Goal: Task Accomplishment & Management: Manage account settings

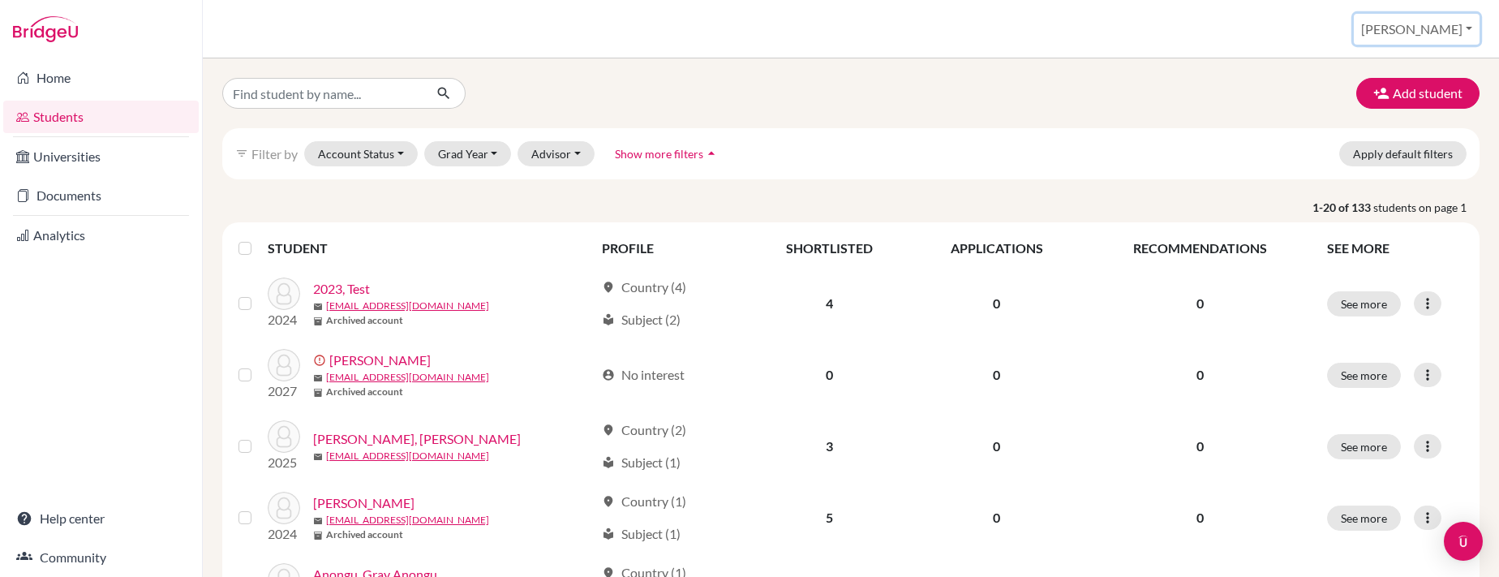
click at [1440, 28] on button "[PERSON_NAME]" at bounding box center [1417, 29] width 126 height 31
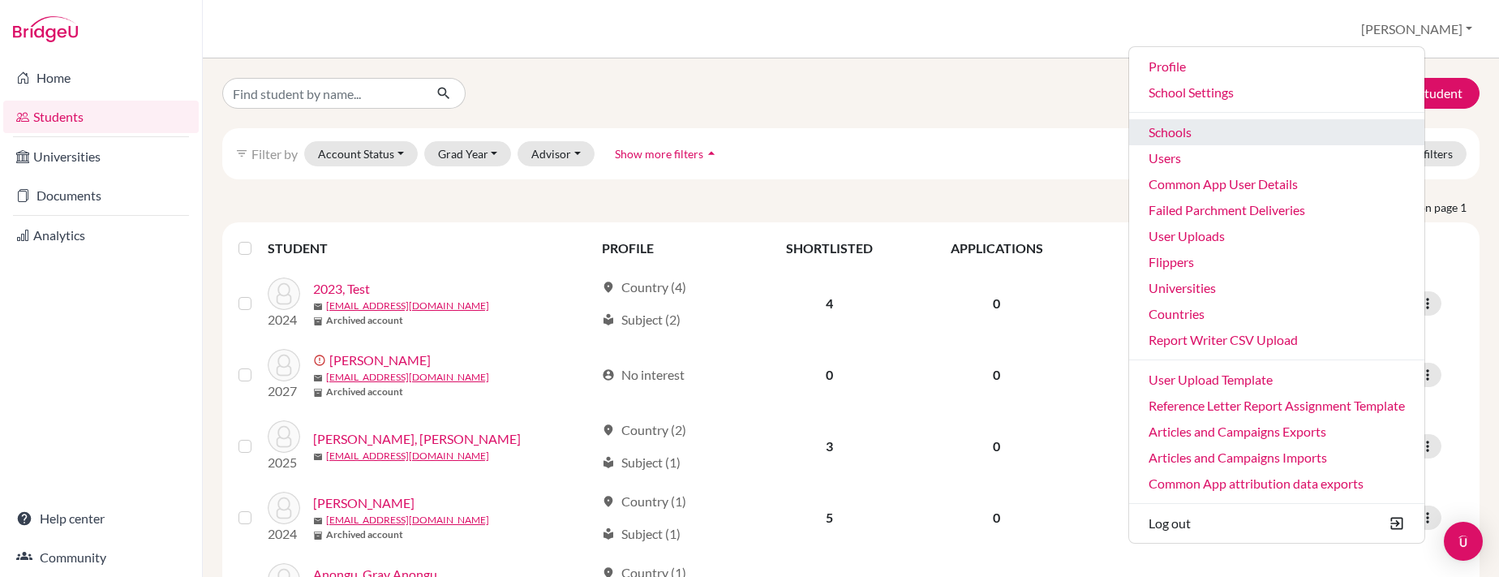
click at [1204, 129] on link "Schools" at bounding box center [1276, 132] width 295 height 26
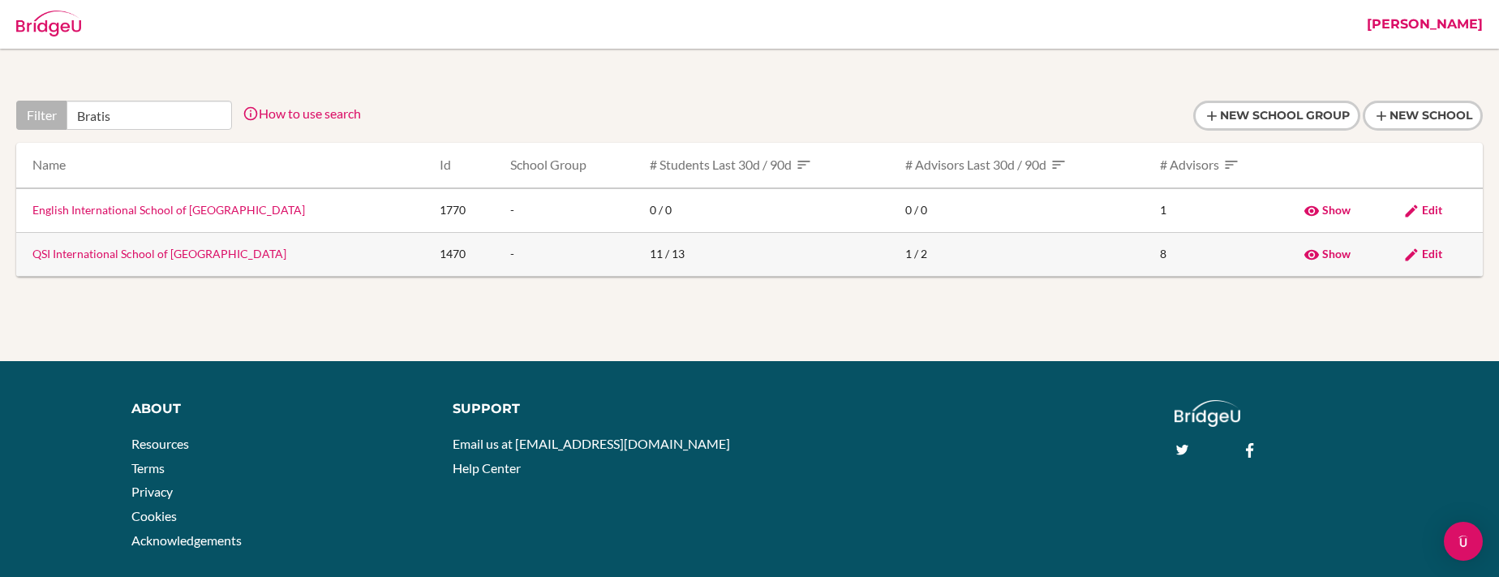
type input "Bratis"
click at [156, 256] on link "QSI International School of [GEOGRAPHIC_DATA]" at bounding box center [159, 254] width 254 height 14
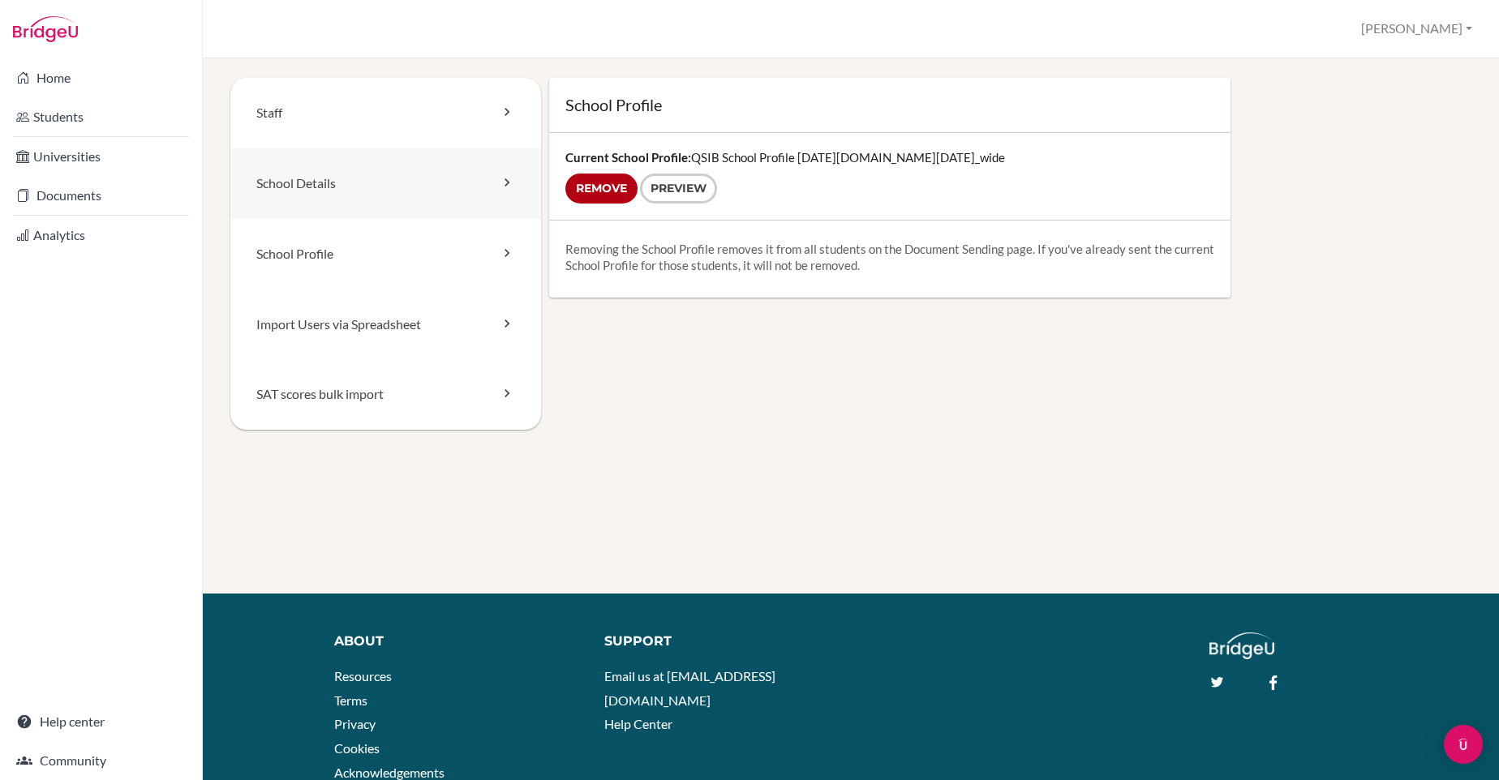
click at [357, 182] on link "School Details" at bounding box center [385, 183] width 311 height 71
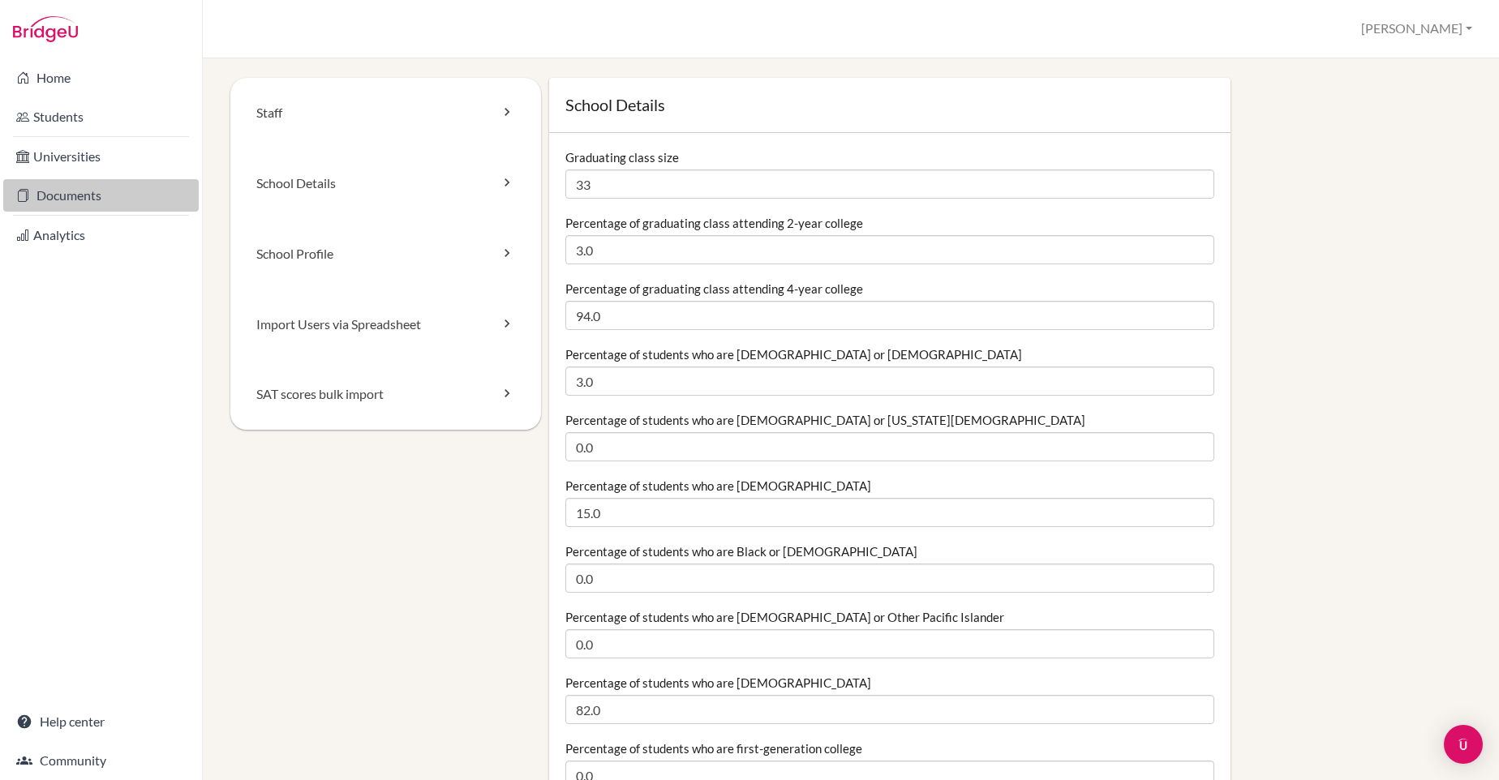
click at [85, 197] on link "Documents" at bounding box center [100, 195] width 195 height 32
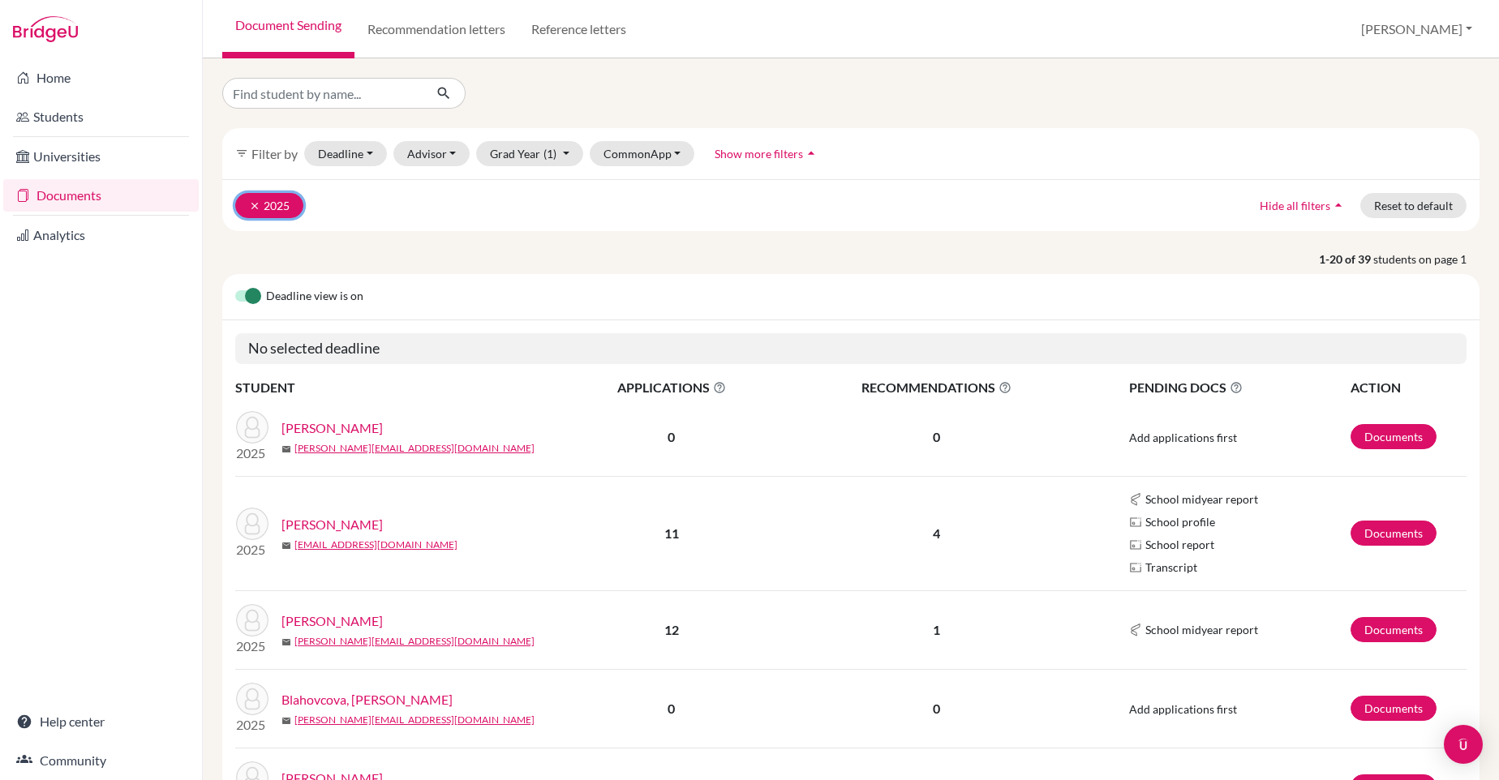
click at [256, 204] on icon "clear" at bounding box center [254, 205] width 11 height 11
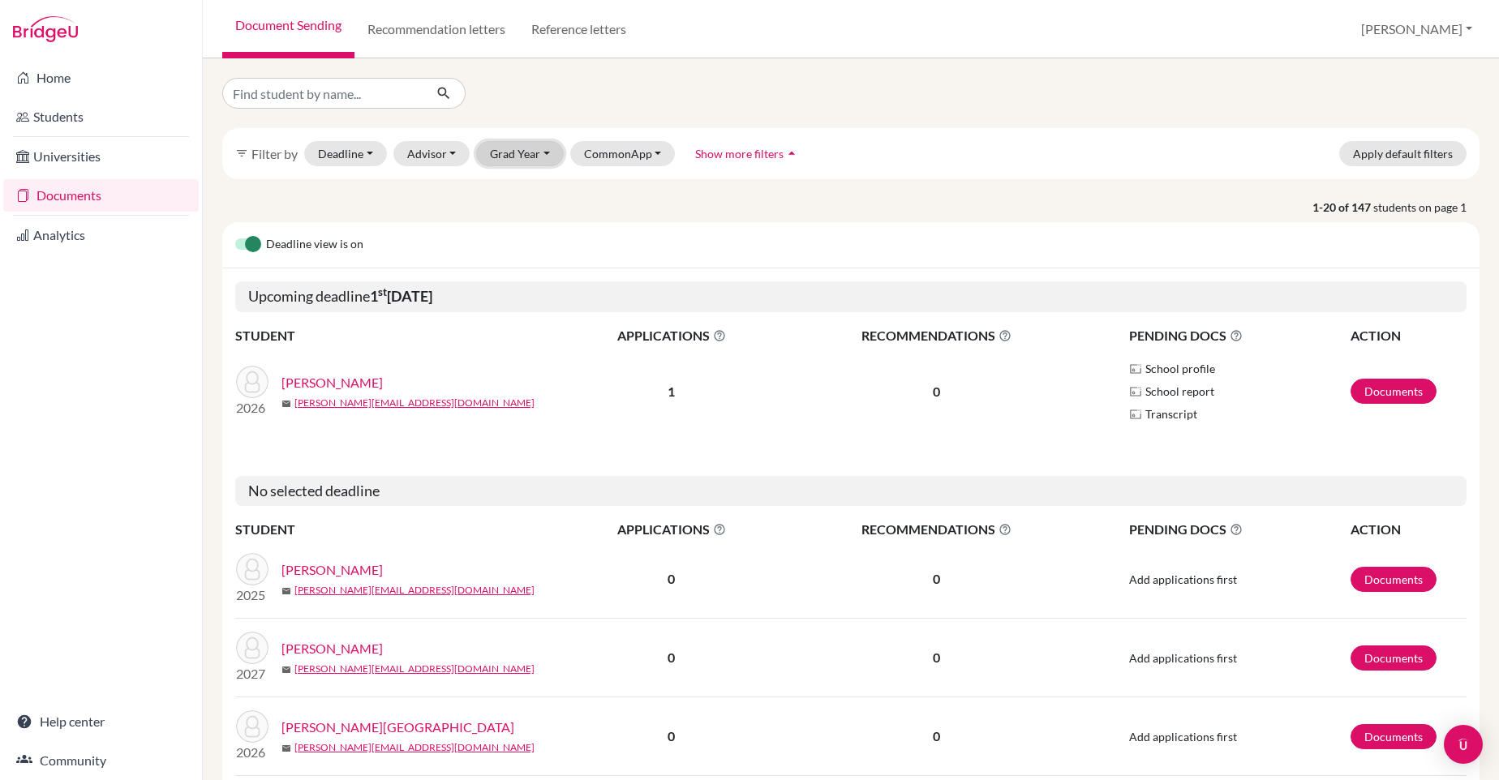
click at [523, 160] on button "Grad Year" at bounding box center [520, 153] width 88 height 25
click at [513, 218] on span "2026" at bounding box center [510, 213] width 29 height 19
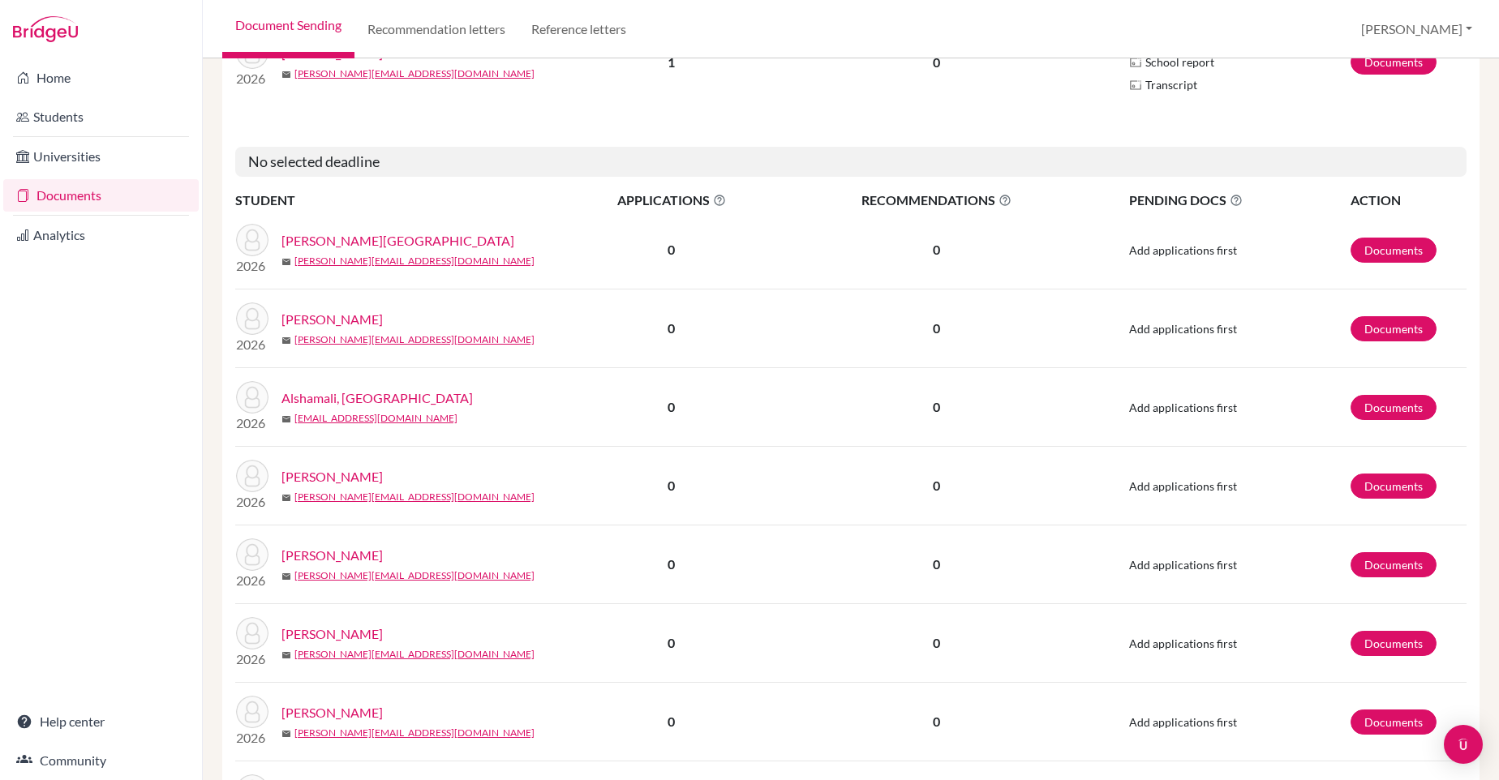
scroll to position [384, 0]
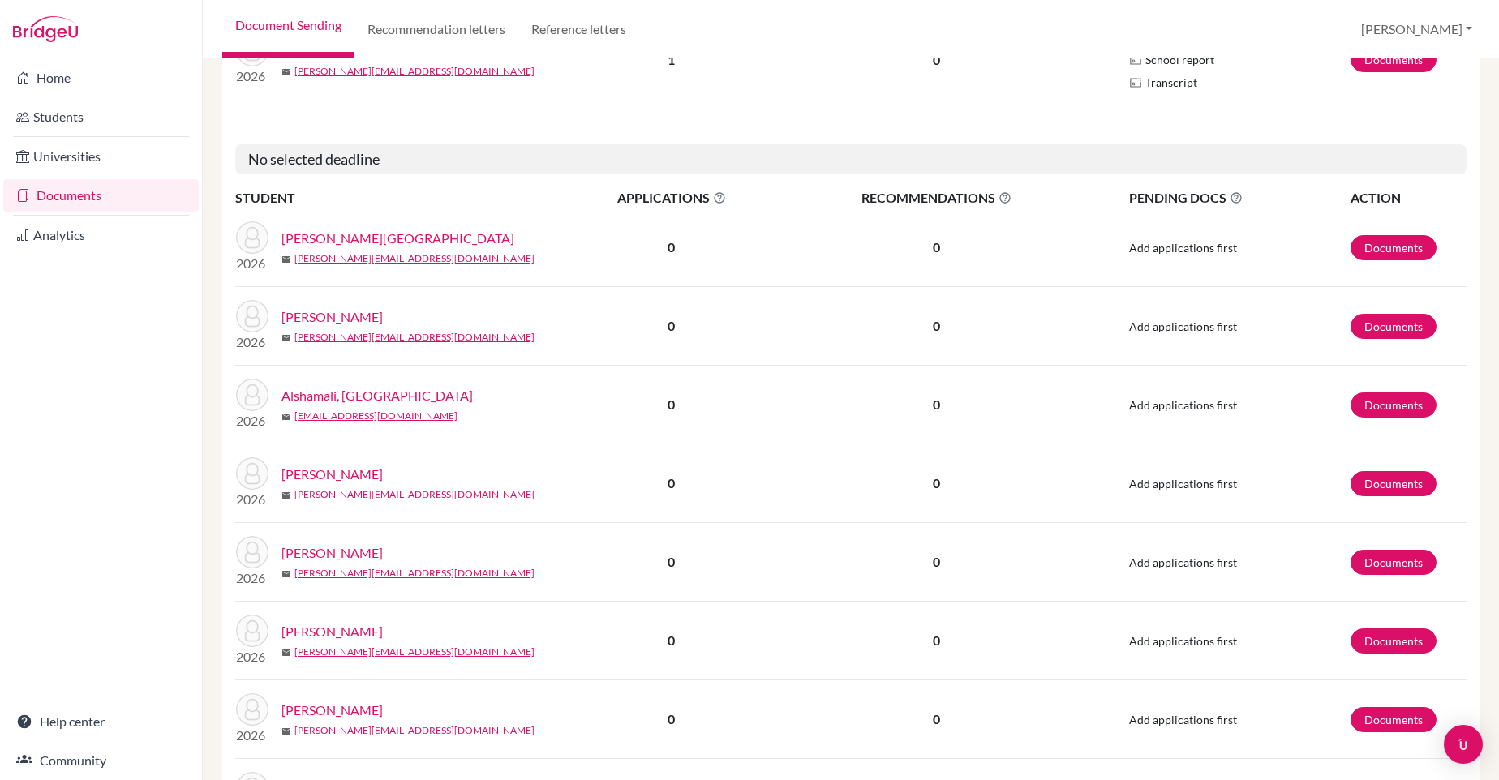
click at [350, 315] on link "Alshamali, Yousef" at bounding box center [331, 316] width 101 height 19
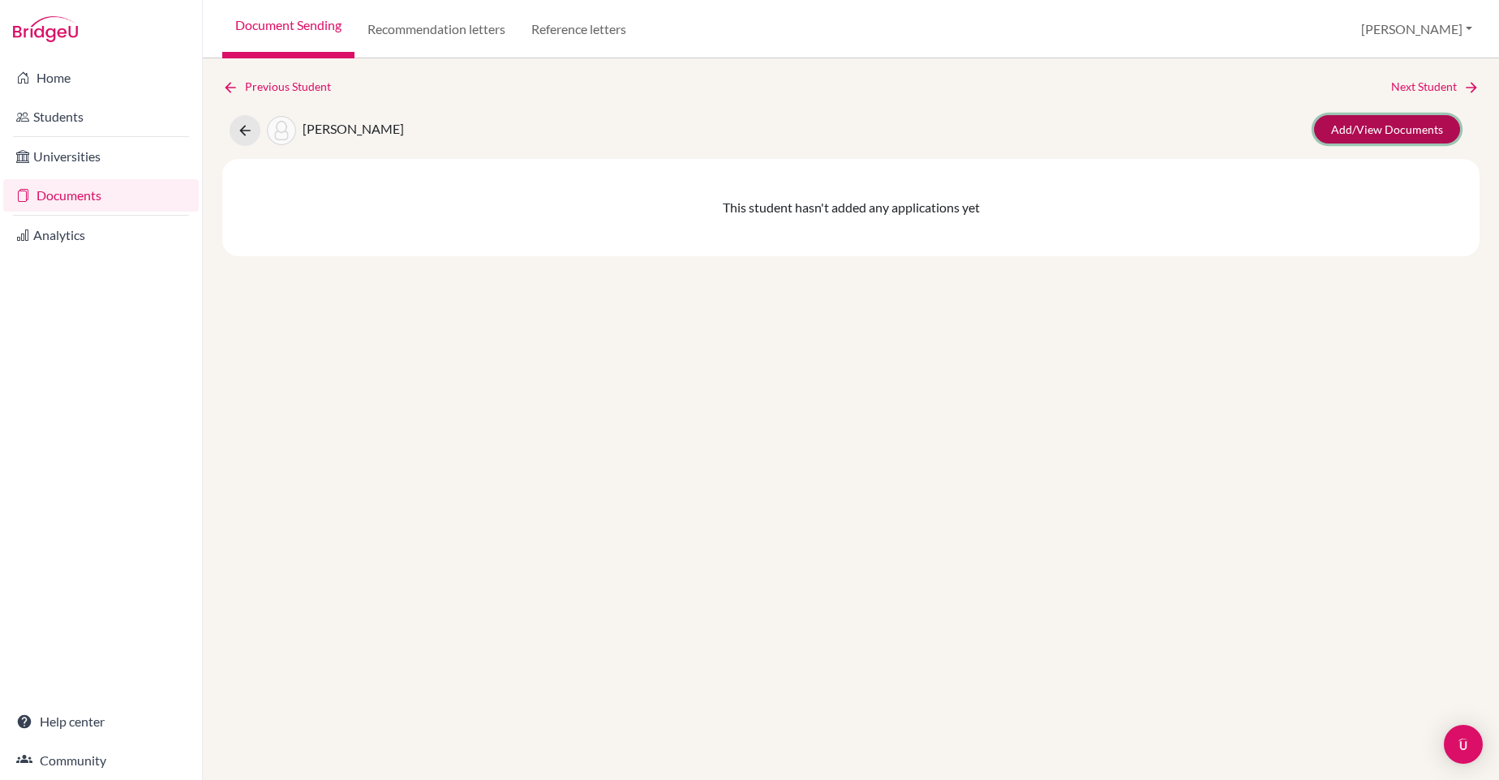
click at [1393, 131] on link "Add/View Documents" at bounding box center [1387, 129] width 146 height 28
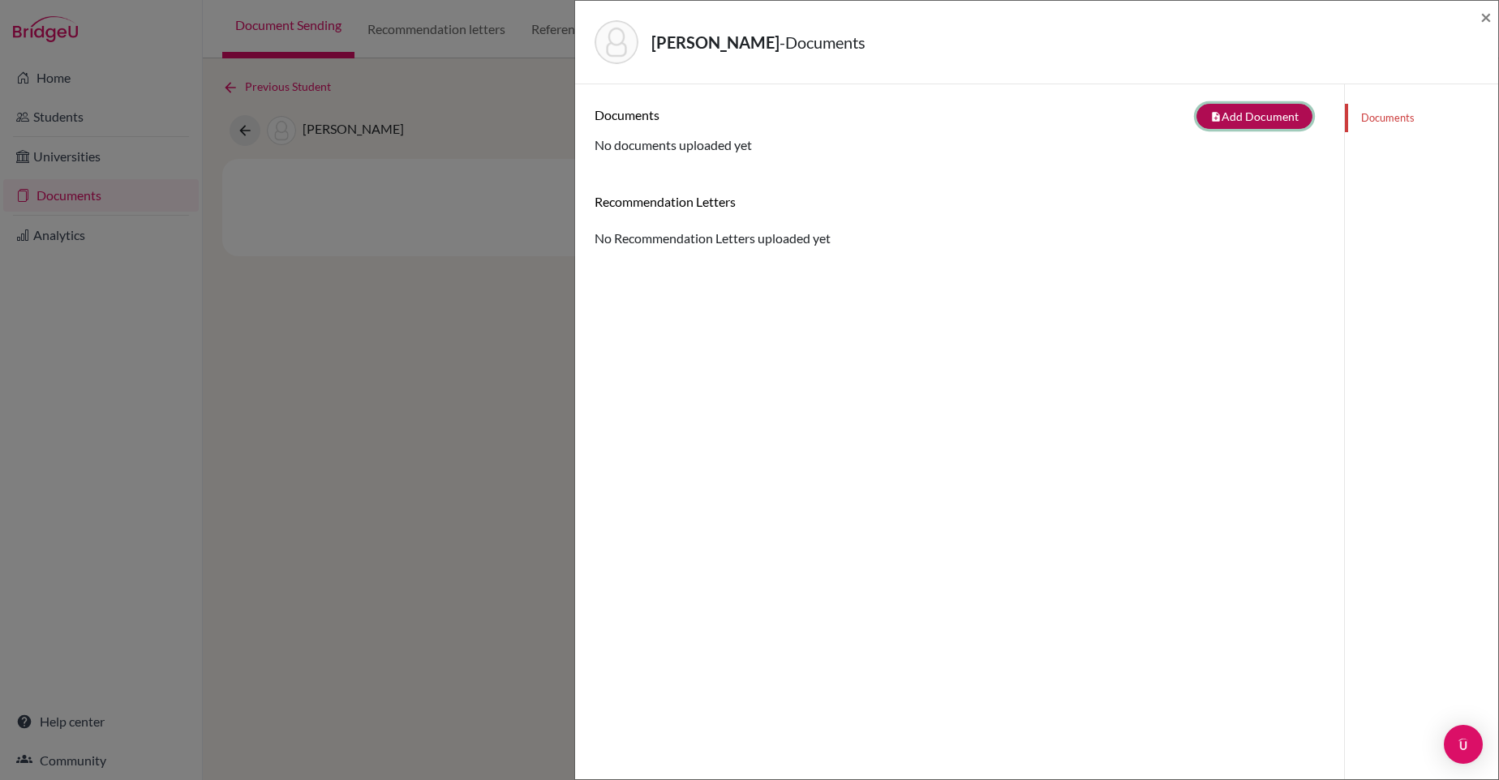
click at [1260, 121] on button "note_add Add Document" at bounding box center [1254, 116] width 116 height 25
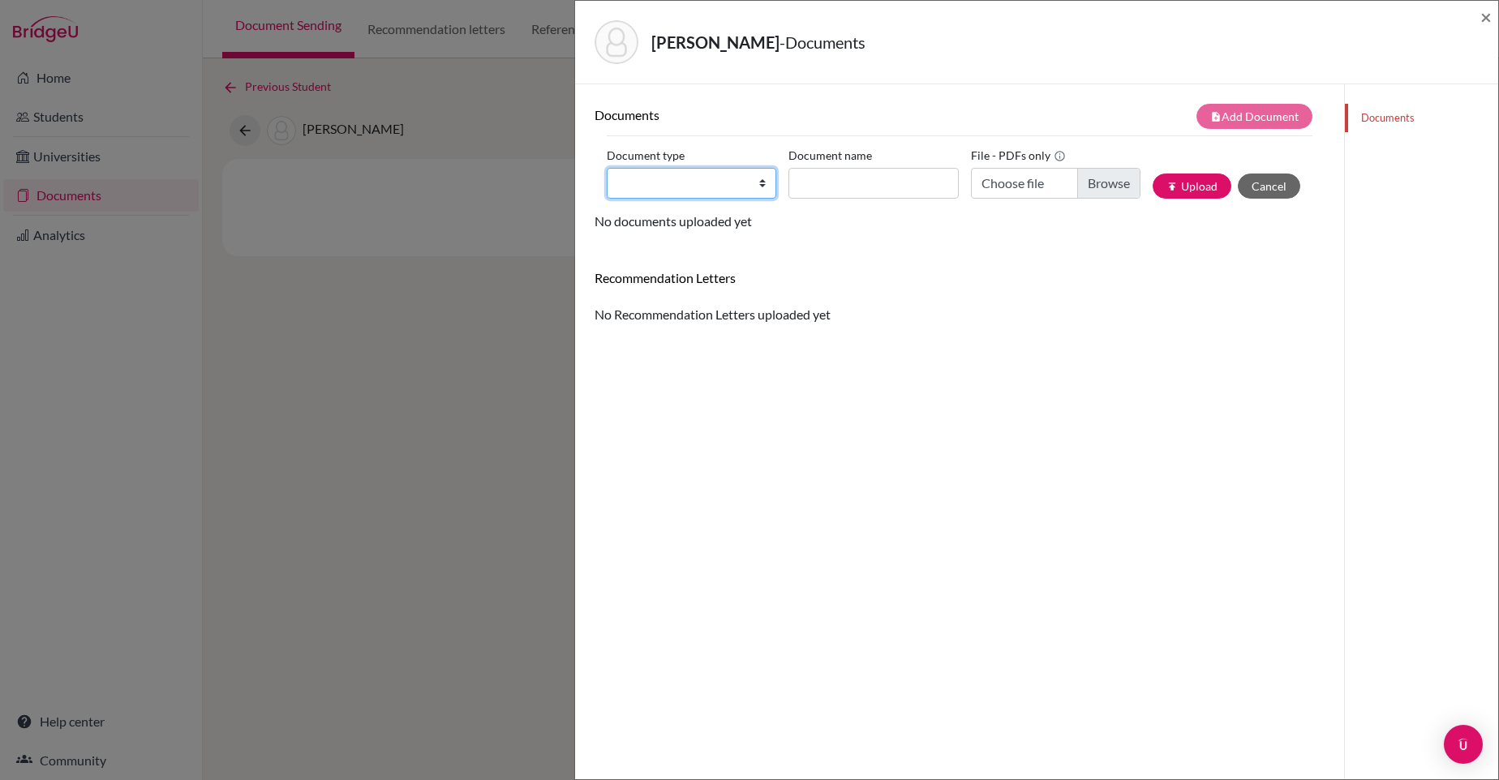
click at [717, 194] on select "Change explanation for Common App reports Counselor recommendation Internationa…" at bounding box center [692, 183] width 170 height 31
select select "2"
click at [607, 168] on select "Change explanation for Common App reports Counselor recommendation Internationa…" at bounding box center [692, 183] width 170 height 31
click at [500, 315] on div "[PERSON_NAME] - Documents × Documents note_add Add Document Document type Chang…" at bounding box center [749, 390] width 1499 height 780
click at [1488, 17] on span "×" at bounding box center [1485, 17] width 11 height 24
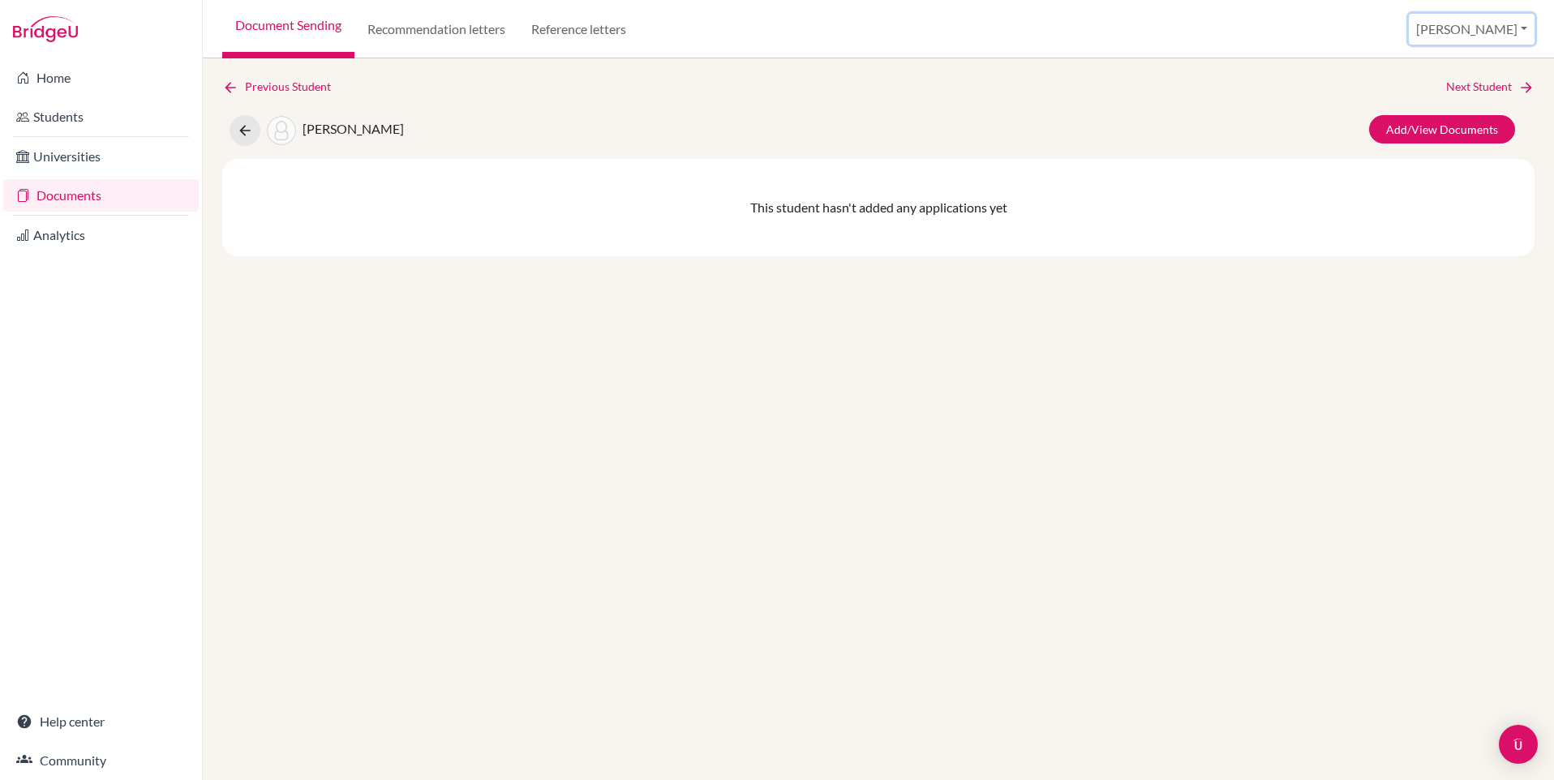
click at [1498, 34] on button "[PERSON_NAME]" at bounding box center [1472, 29] width 126 height 31
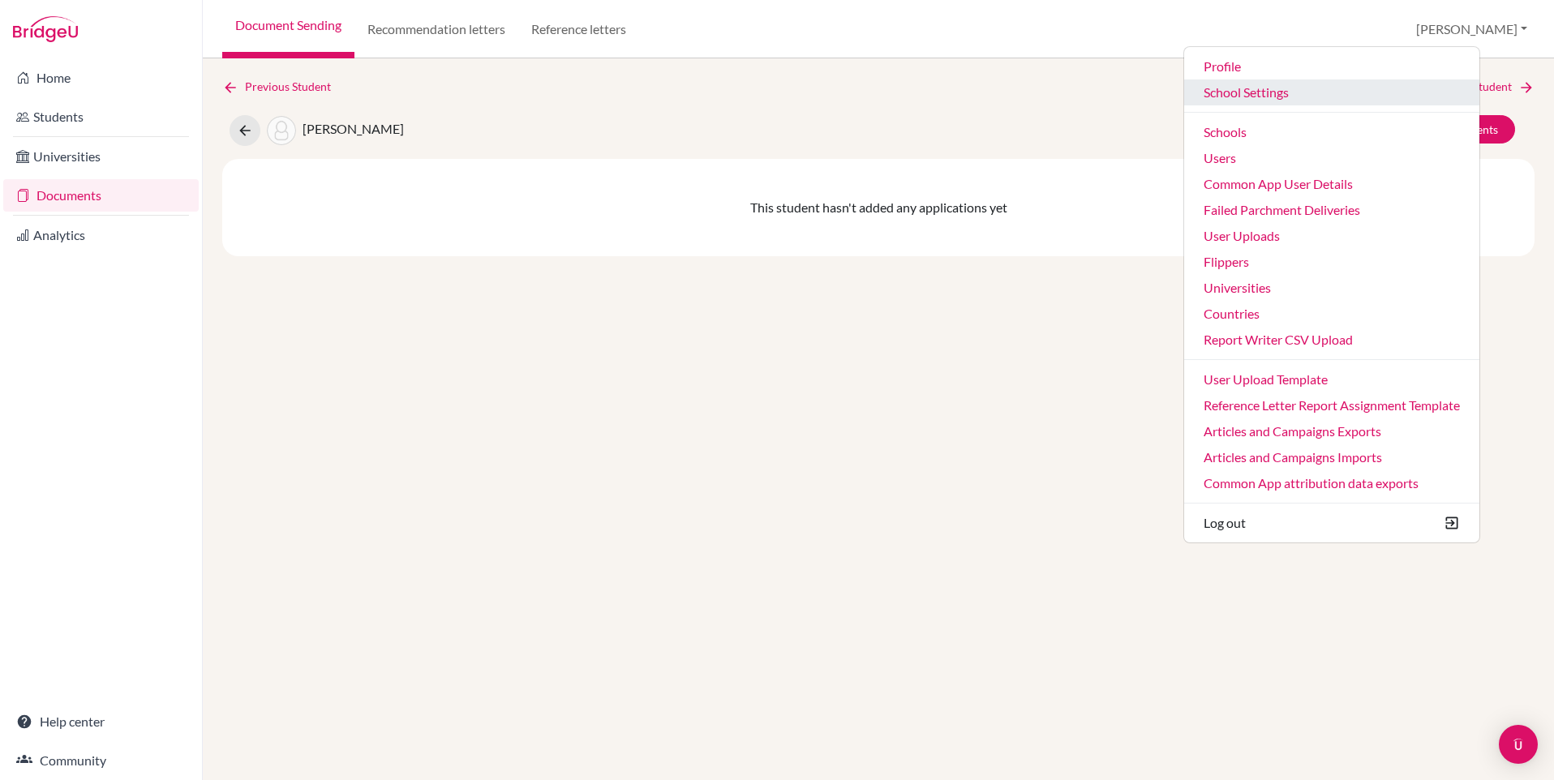
click at [1311, 92] on link "School Settings" at bounding box center [1331, 92] width 295 height 26
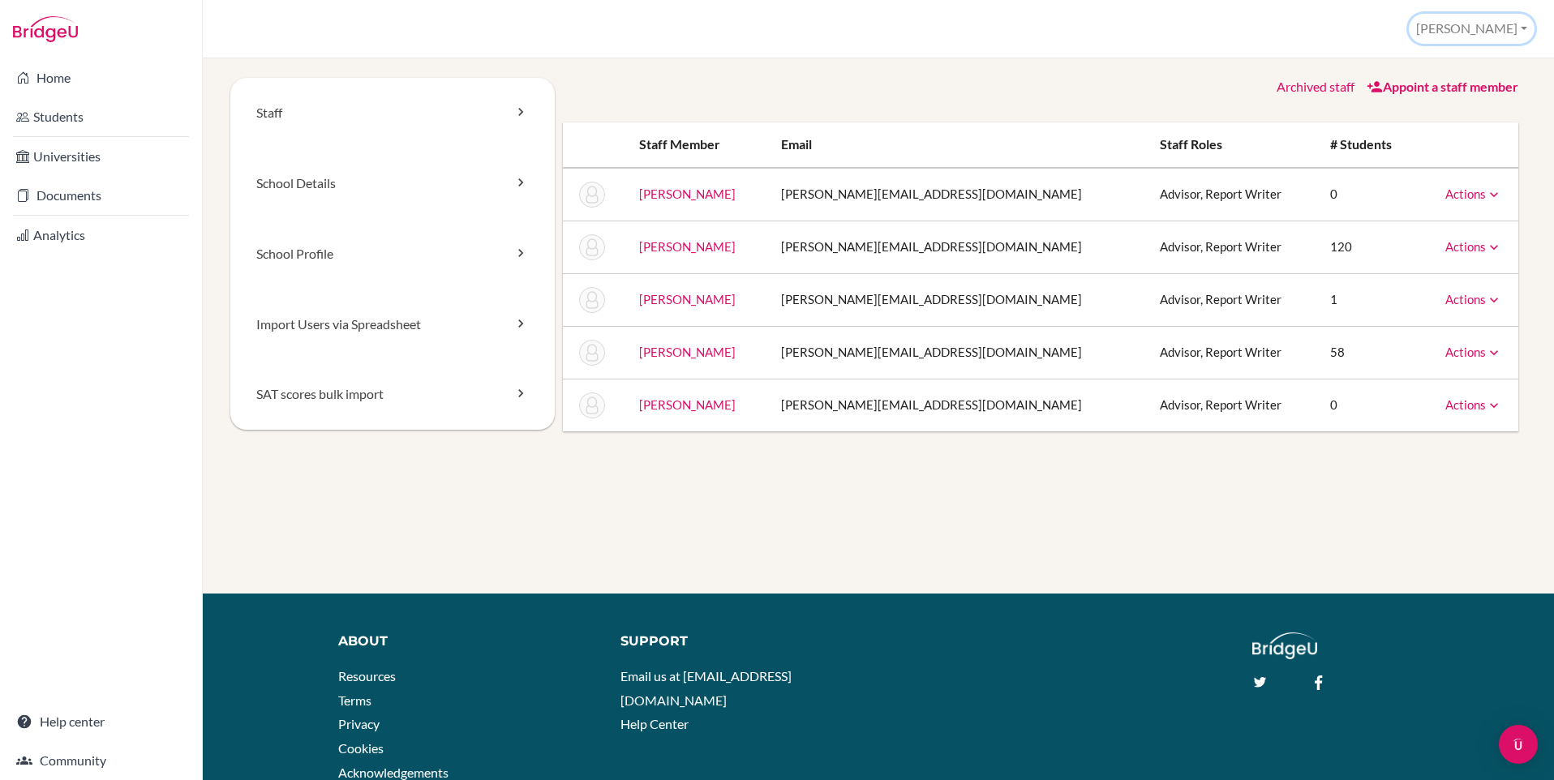
click at [1486, 24] on button "[PERSON_NAME]" at bounding box center [1472, 29] width 126 height 30
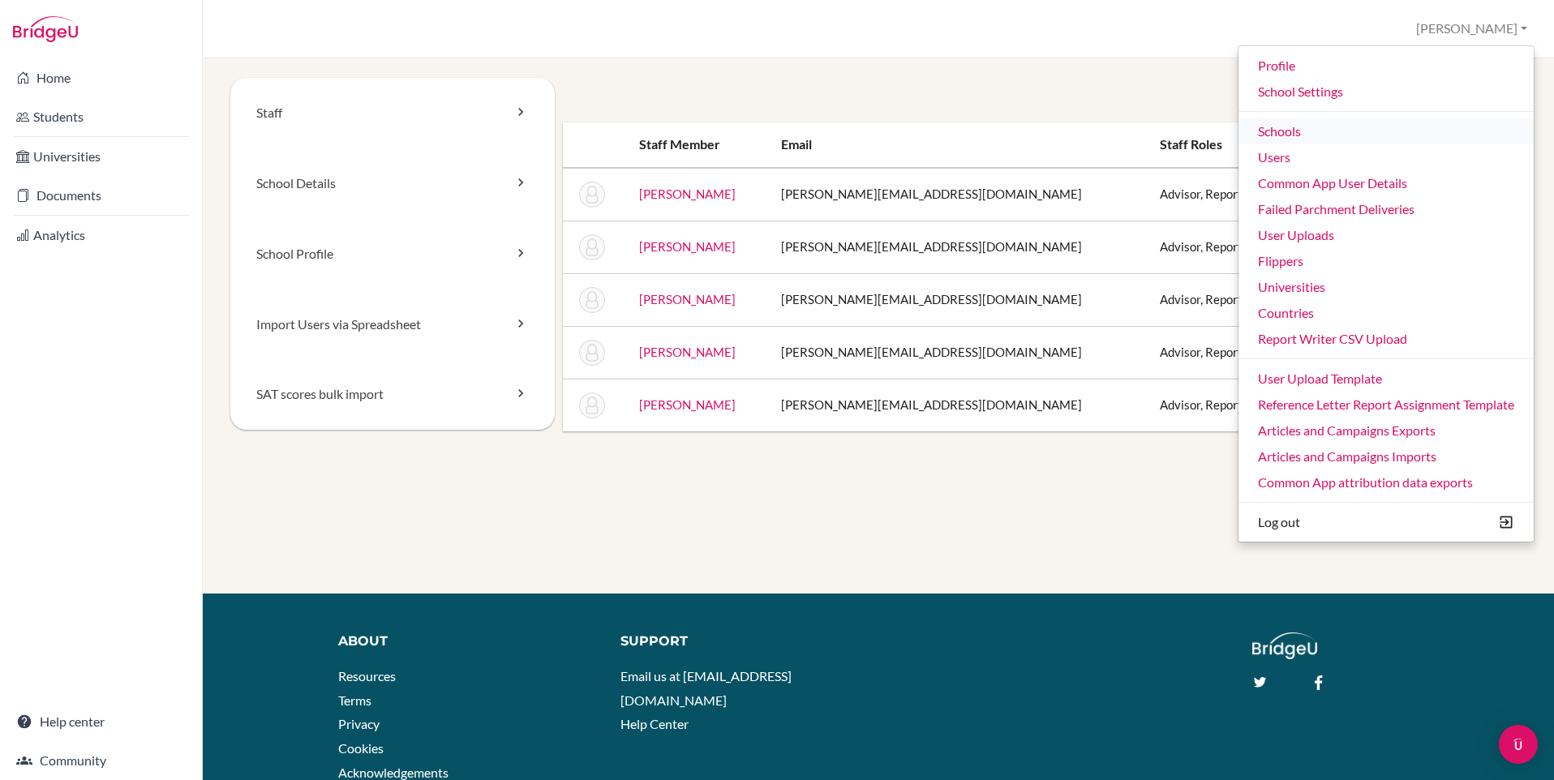
click at [1281, 131] on link "Schools" at bounding box center [1385, 131] width 295 height 26
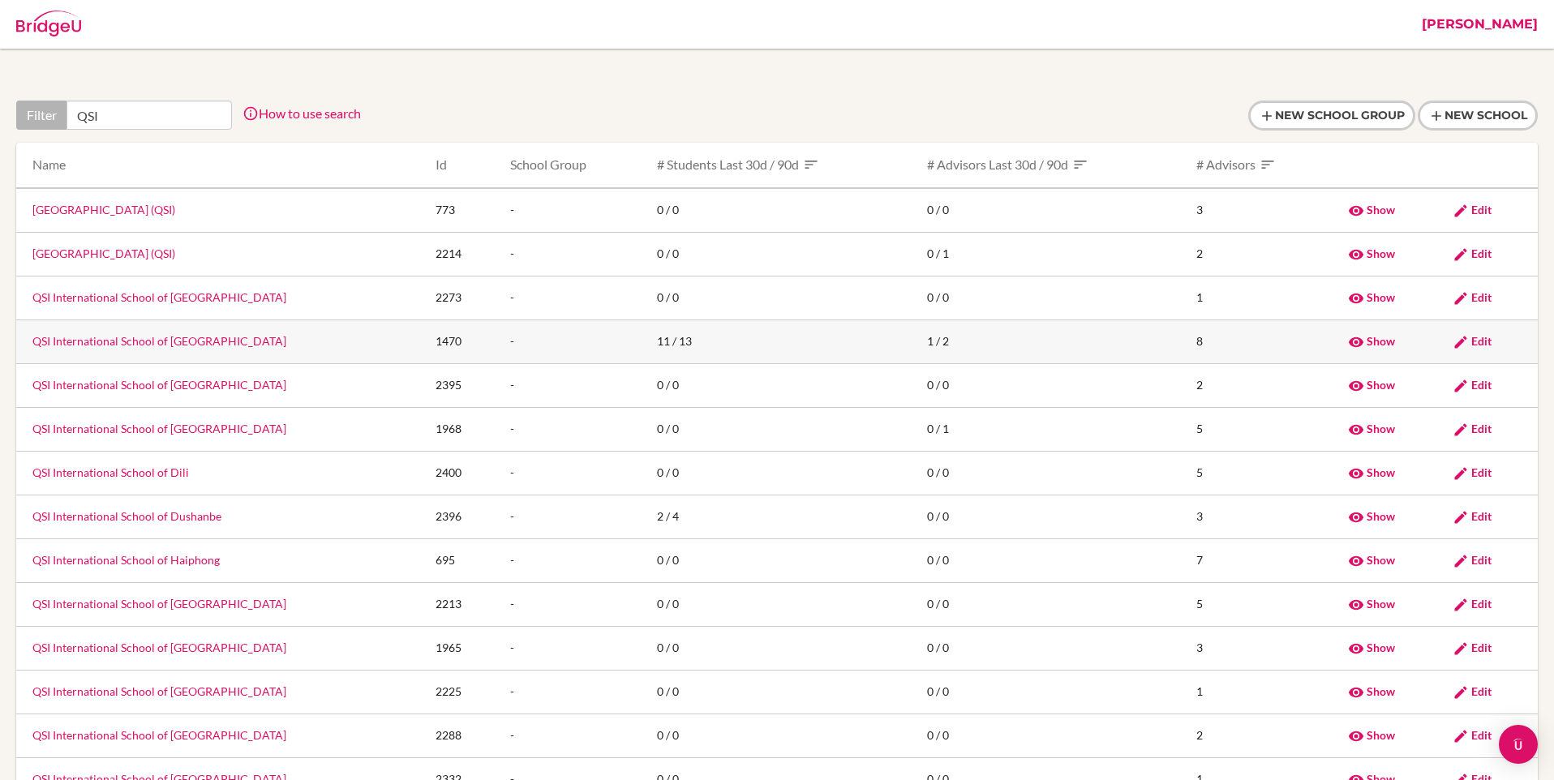
type input "QSI"
click at [1477, 341] on span "Edit" at bounding box center [1481, 341] width 20 height 14
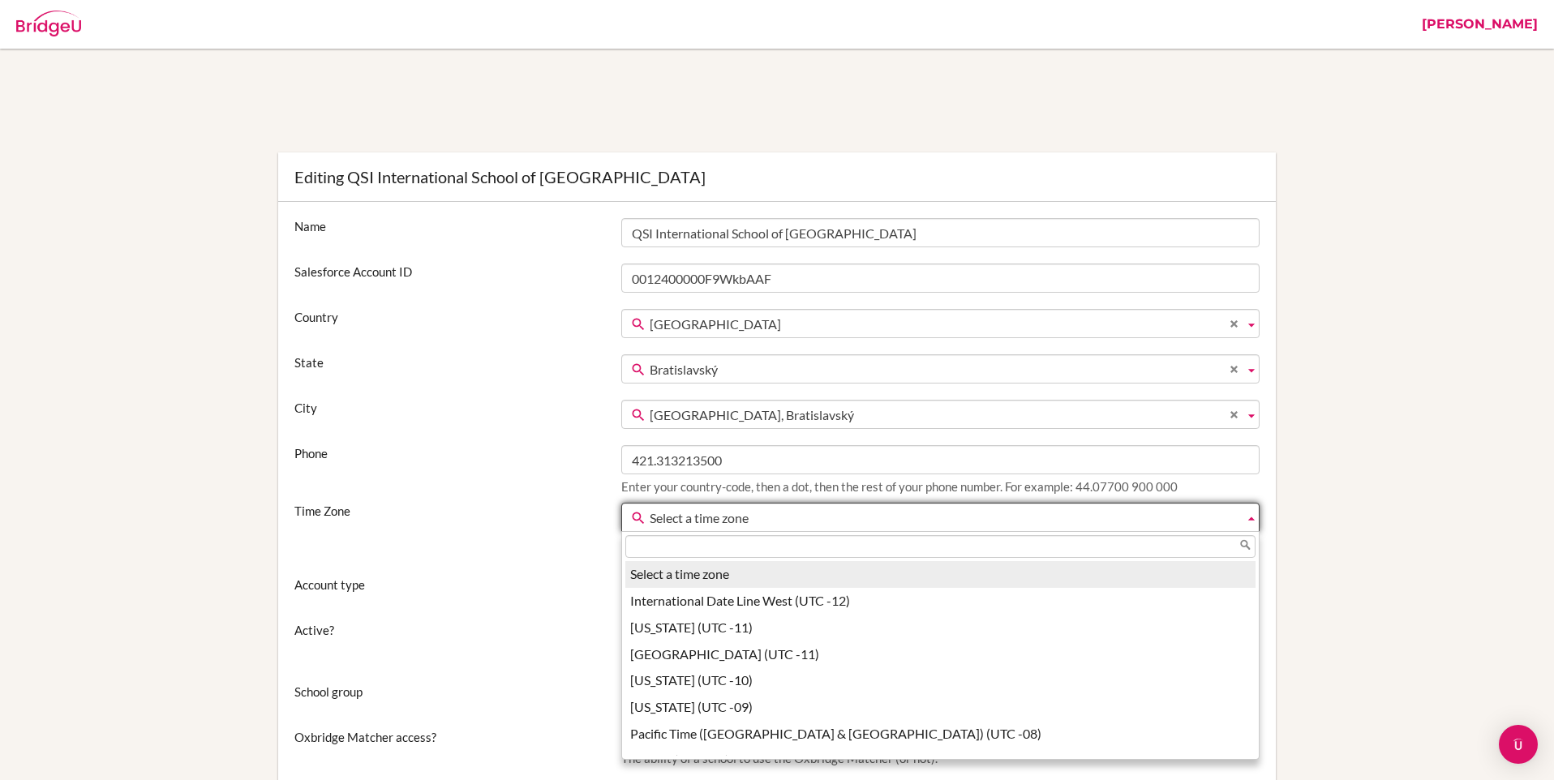
scroll to position [120, 0]
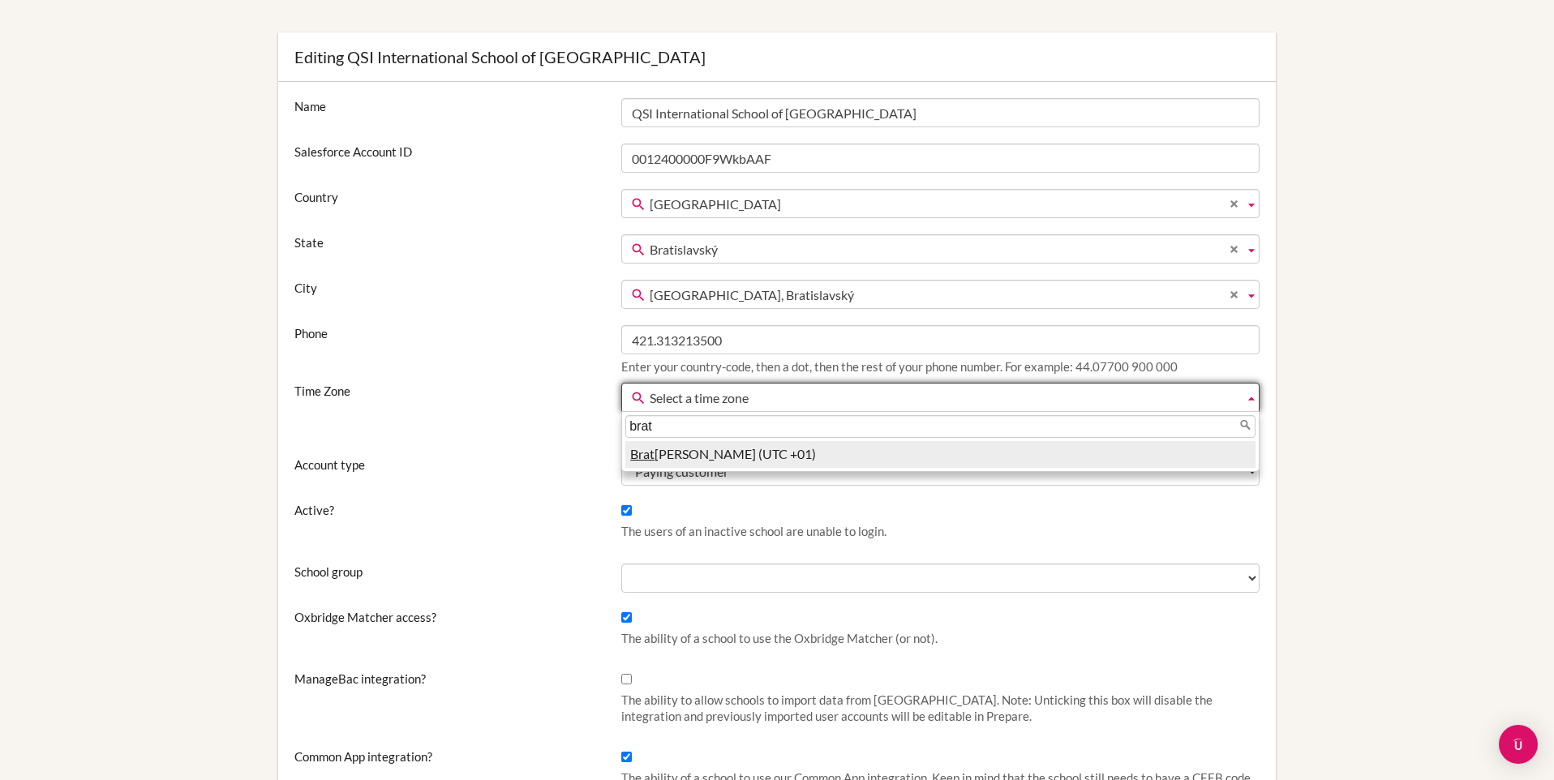
type input "brat"
click at [710, 453] on li "Brat [PERSON_NAME] (UTC +01)" at bounding box center [940, 454] width 630 height 27
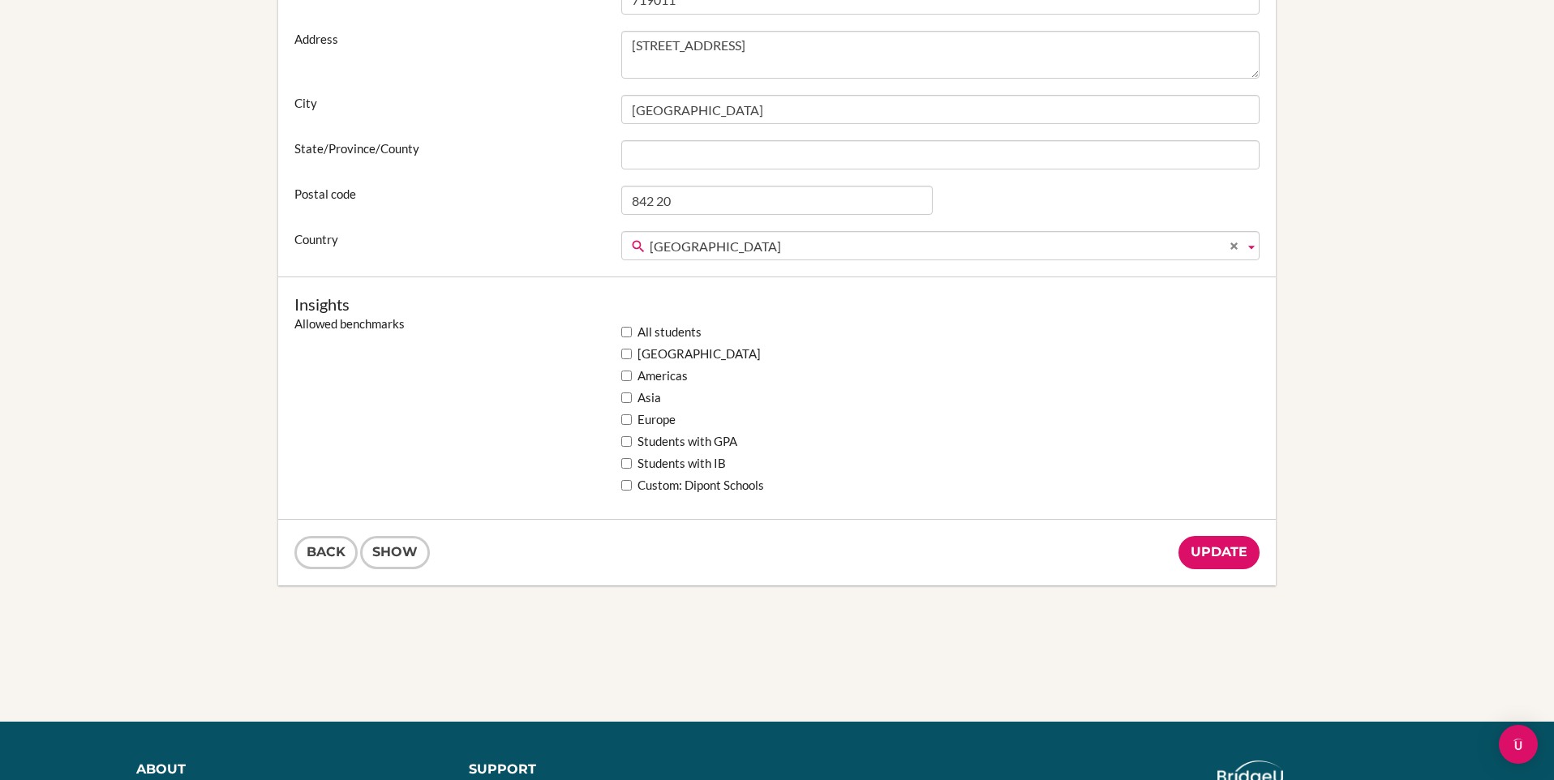
scroll to position [1130, 0]
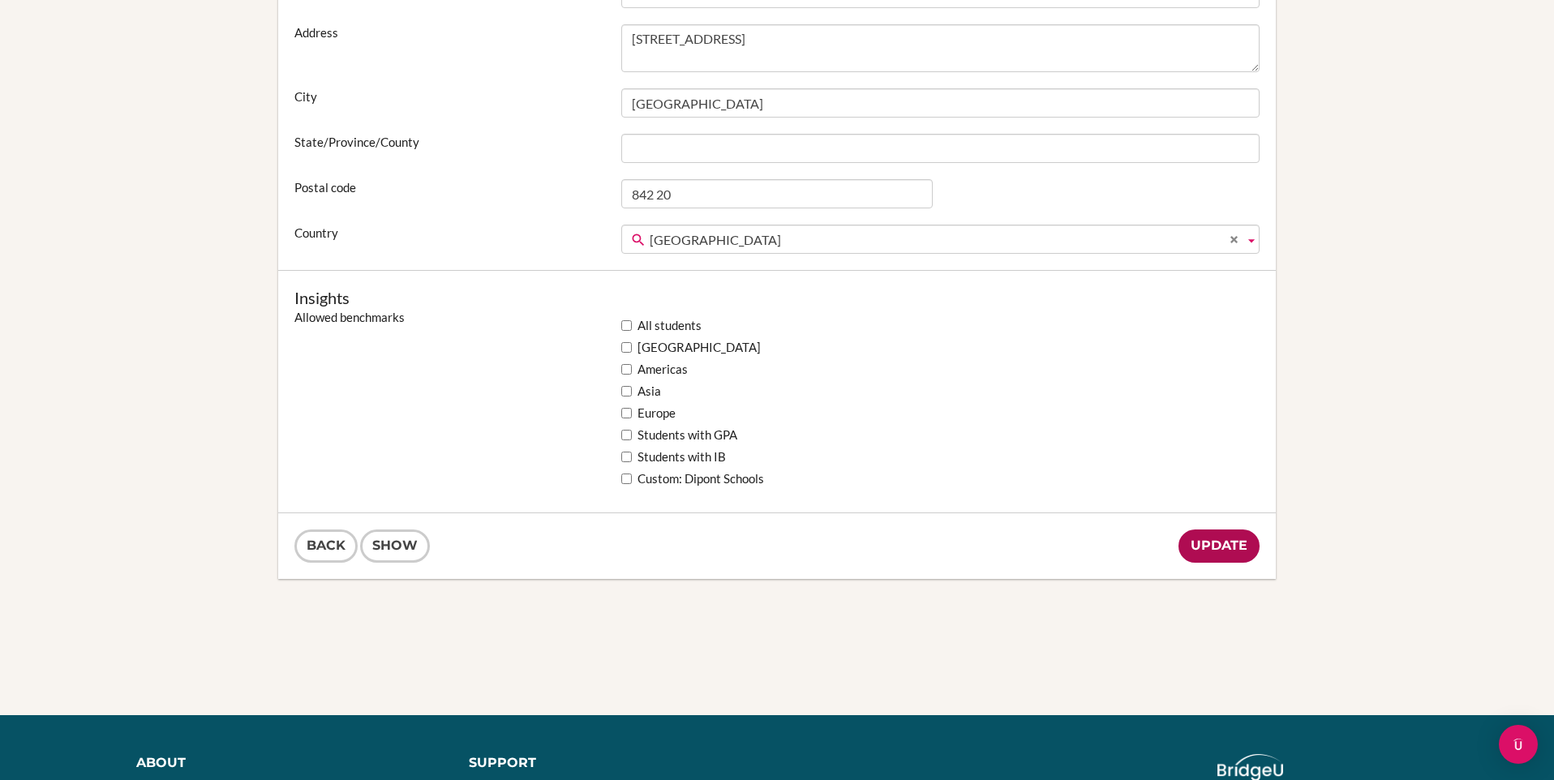
click at [1204, 552] on input "Update" at bounding box center [1218, 546] width 81 height 33
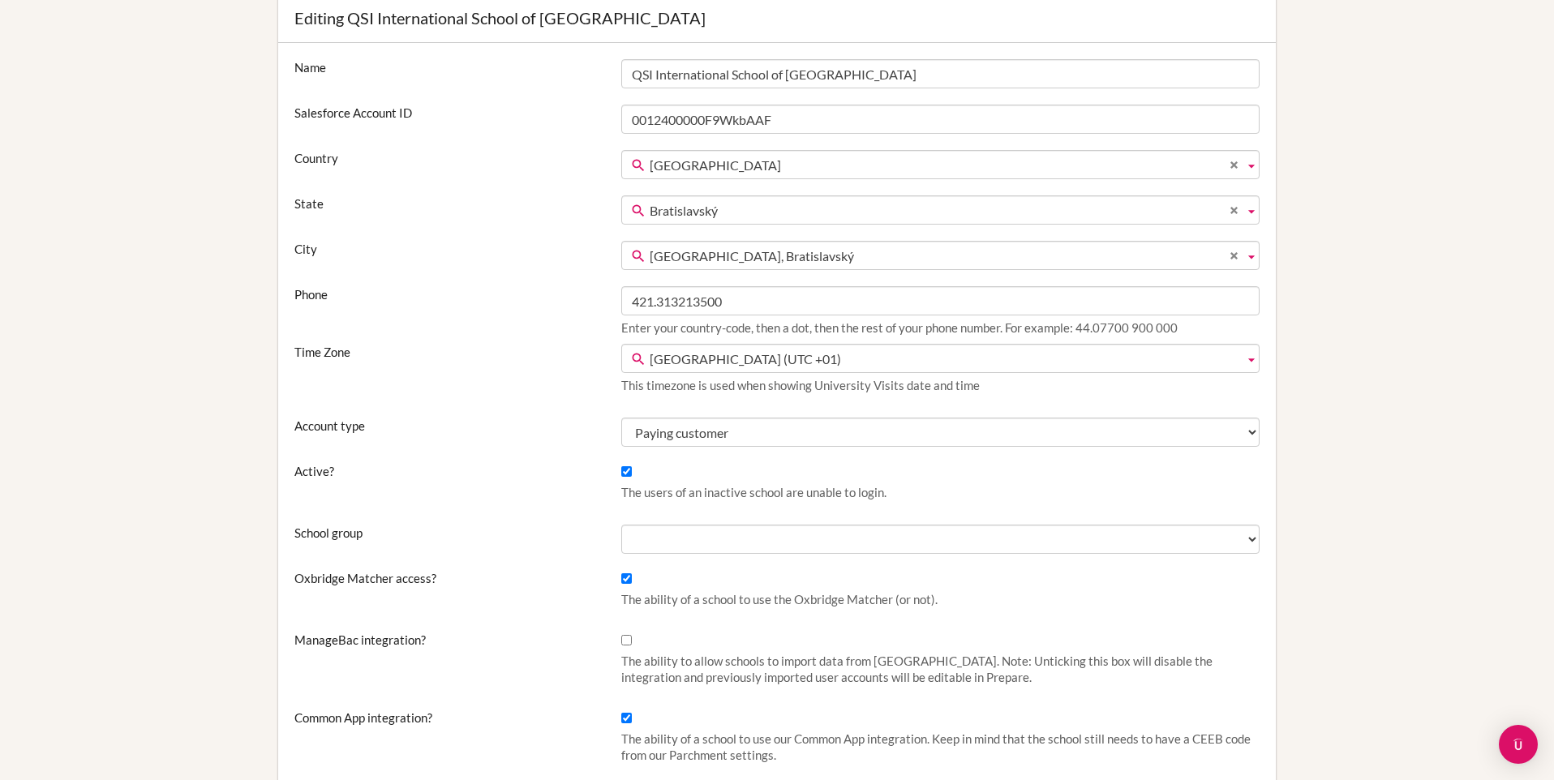
scroll to position [0, 0]
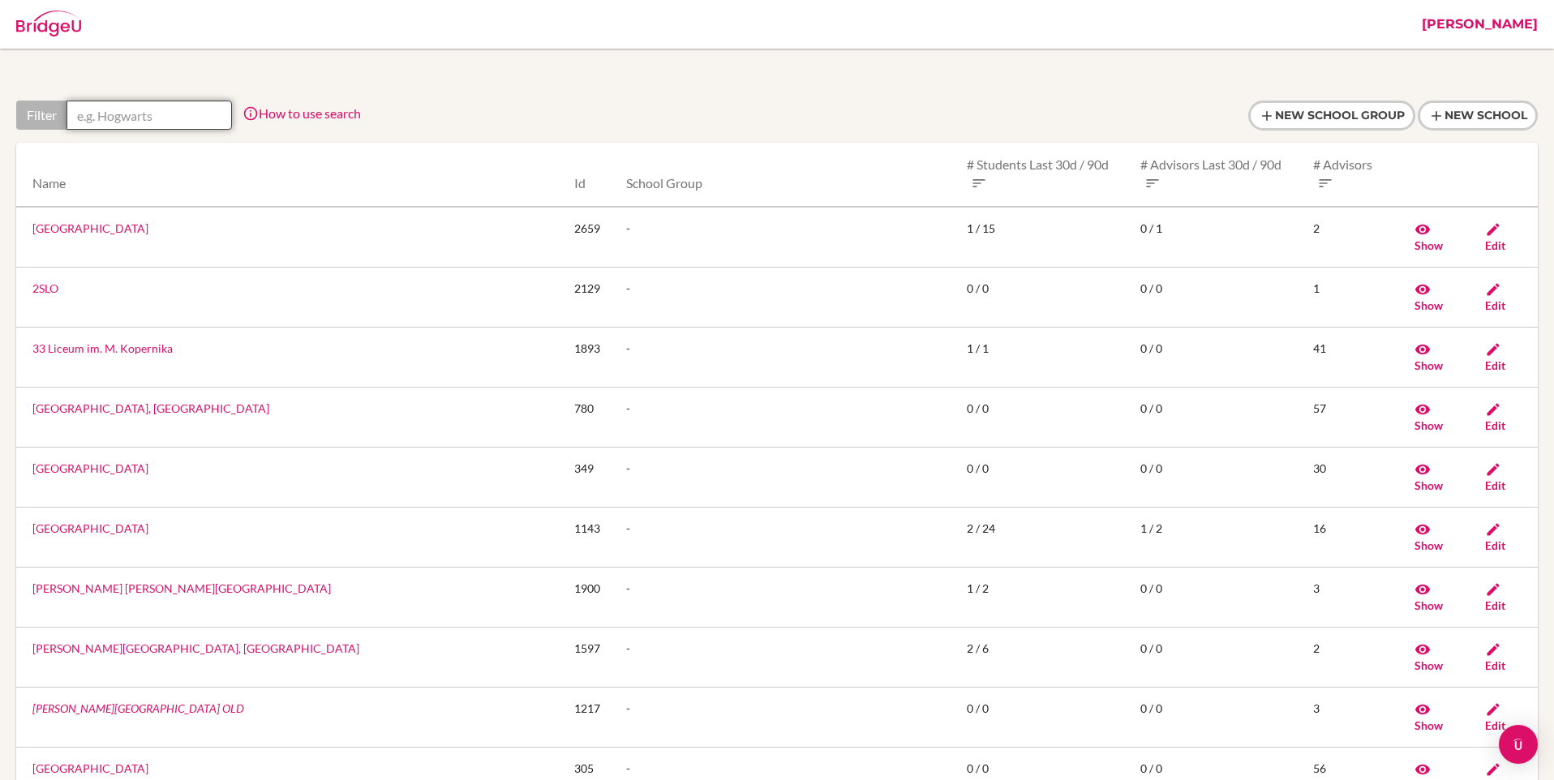
click at [192, 118] on input "text" at bounding box center [149, 115] width 165 height 29
